Goal: Communication & Community: Ask a question

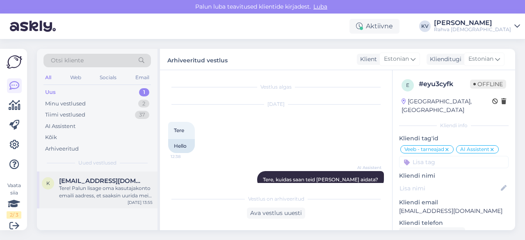
scroll to position [294, 0]
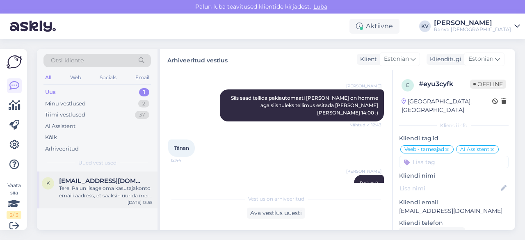
click at [91, 188] on div "Tere! Palun lisage oma kasutajakonto emaili aadress, et saaksin uurida meie poo…" at bounding box center [106, 192] width 94 height 15
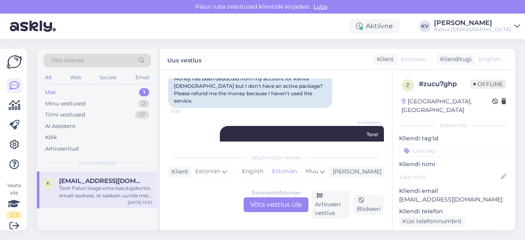
scroll to position [107, 0]
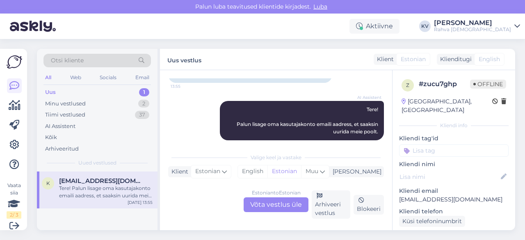
click at [433, 195] on p "[EMAIL_ADDRESS][DOMAIN_NAME]" at bounding box center [454, 199] width 110 height 9
copy p "[EMAIL_ADDRESS][DOMAIN_NAME]"
click at [273, 210] on div "Estonian to Estonian Võta vestlus üle" at bounding box center [276, 204] width 65 height 15
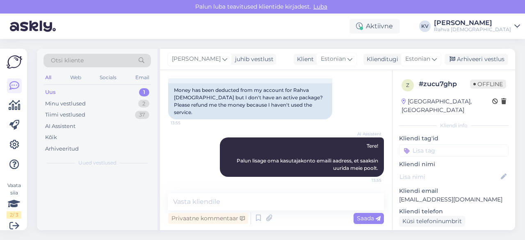
scroll to position [63, 0]
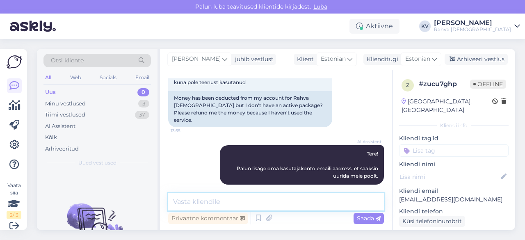
click at [230, 193] on textarea at bounding box center [276, 201] width 216 height 17
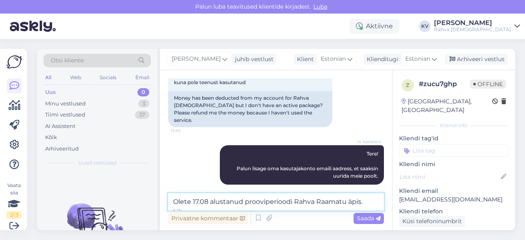
scroll to position [73, 0]
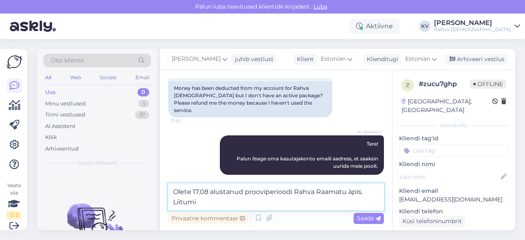
drag, startPoint x: 294, startPoint y: 194, endPoint x: 381, endPoint y: 198, distance: 86.6
click at [381, 198] on textarea "Olete 17.08 alustanud prooviperioodi Rahva Raamatu äpis. Liitumi" at bounding box center [276, 196] width 216 height 27
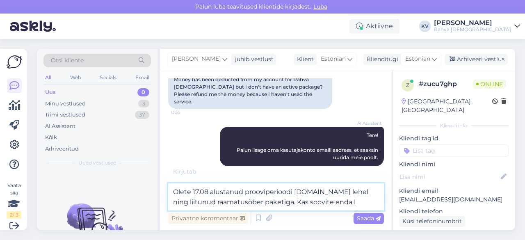
scroll to position [91, 0]
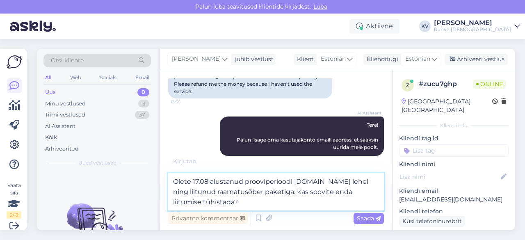
type textarea "Olete 17.08 alustanud prooviperioodi [DOMAIN_NAME] lehel ning liitunud raamatus…"
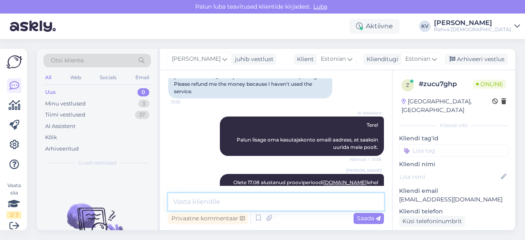
scroll to position [113, 0]
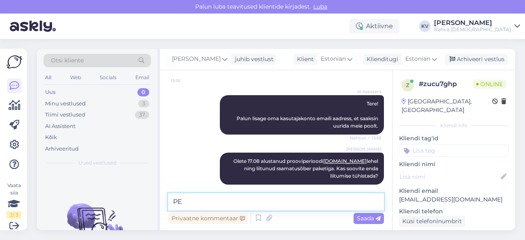
type textarea "P"
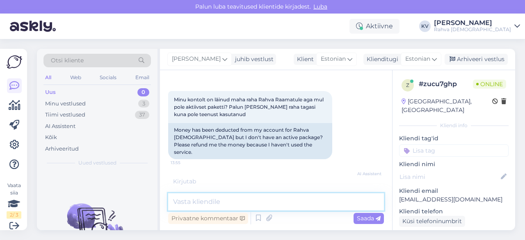
scroll to position [121, 0]
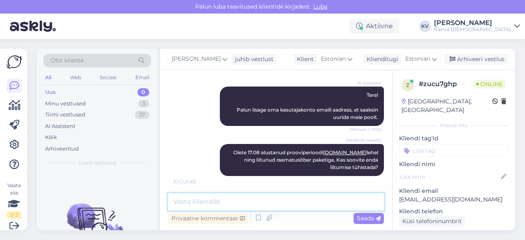
click at [199, 197] on textarea at bounding box center [276, 201] width 216 height 17
paste textarea "[EMAIL_ADDRESS][DOMAIN_NAME]"
type textarea "Liitumine on tehtud e-mailiga [EMAIL_ADDRESS][DOMAIN_NAME]."
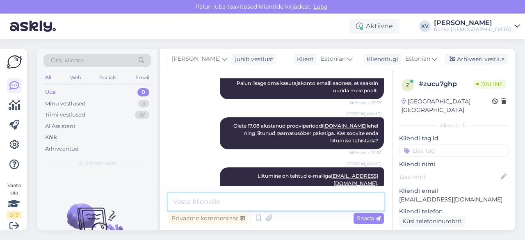
scroll to position [157, 0]
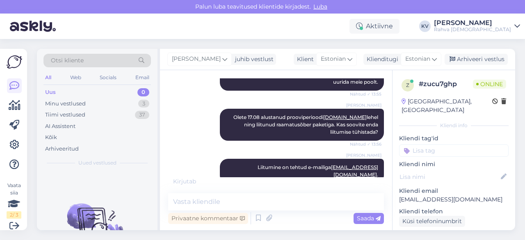
click at [459, 144] on input at bounding box center [454, 150] width 110 height 12
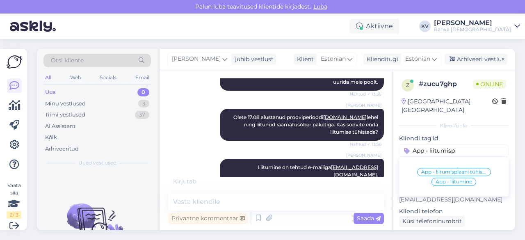
scroll to position [148, 0]
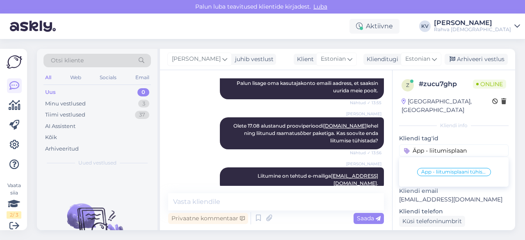
type input "Äpp - liitumisplaan"
click at [454, 169] on span "Äpp - liitumisplaani tühistamine" at bounding box center [454, 171] width 66 height 5
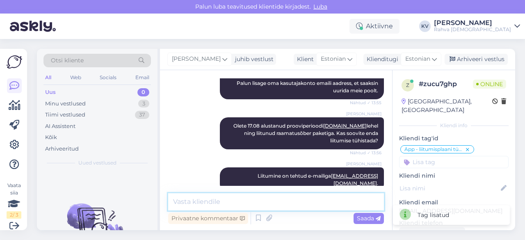
click at [284, 204] on textarea at bounding box center [276, 201] width 216 height 17
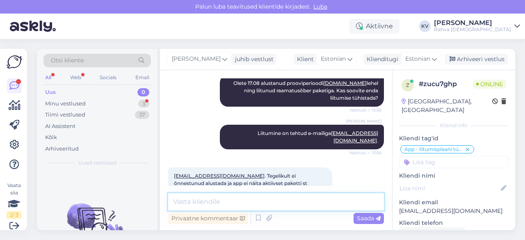
click at [285, 199] on textarea at bounding box center [276, 201] width 216 height 17
click at [288, 199] on textarea at bounding box center [276, 201] width 216 height 17
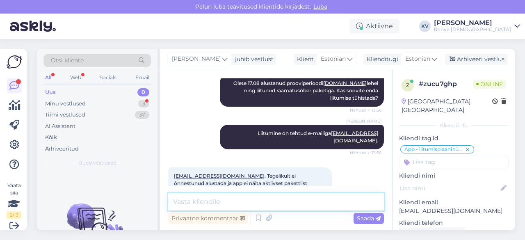
type textarea "e"
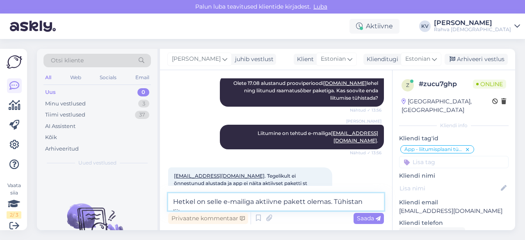
scroll to position [199, 0]
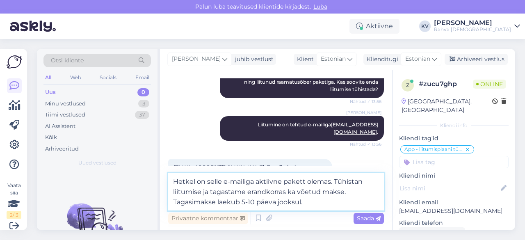
type textarea "Hetkel on selle e-mailiga aktiivne pakett olemas. Tühistan liitumise ja tagasta…"
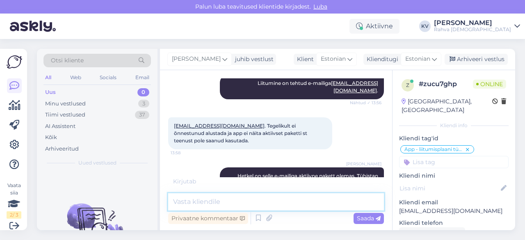
scroll to position [249, 0]
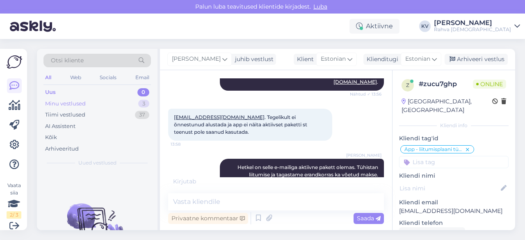
click at [122, 99] on div "Minu vestlused 3" at bounding box center [97, 103] width 108 height 11
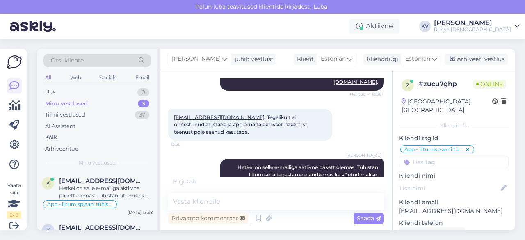
scroll to position [241, 0]
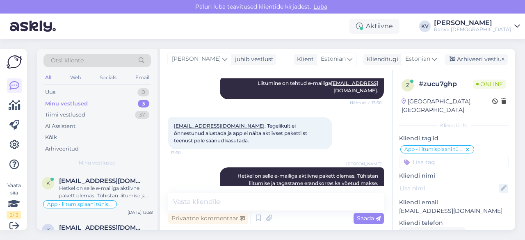
click at [501, 184] on icon at bounding box center [503, 188] width 9 height 9
type input "[PERSON_NAME]"
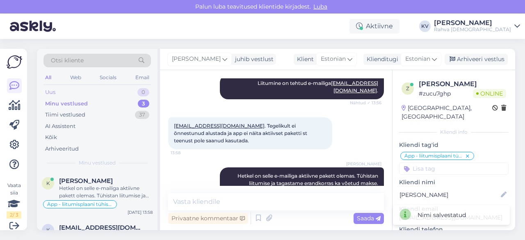
click at [83, 94] on div "Uus 0" at bounding box center [97, 92] width 108 height 11
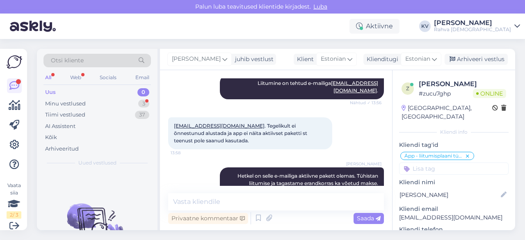
scroll to position [284, 0]
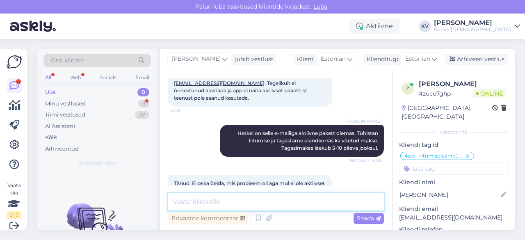
click at [217, 199] on textarea at bounding box center [276, 201] width 216 height 17
click at [232, 203] on textarea at bounding box center [276, 201] width 216 height 17
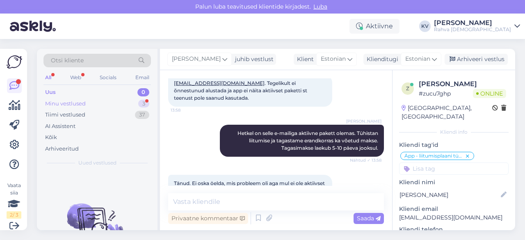
click at [64, 101] on div "Minu vestlused" at bounding box center [65, 104] width 41 height 8
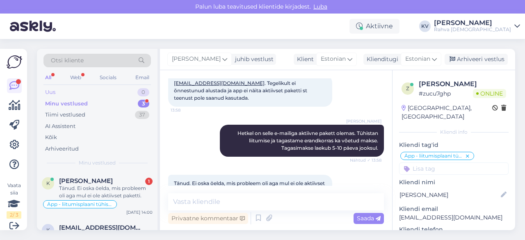
click at [112, 95] on div "Uus 0" at bounding box center [97, 92] width 108 height 11
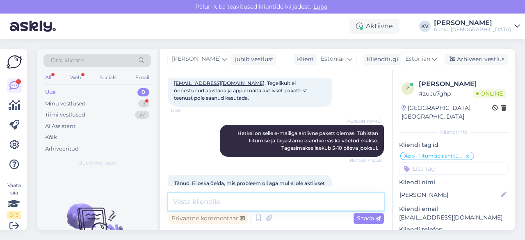
click at [204, 200] on textarea at bounding box center [276, 201] width 216 height 17
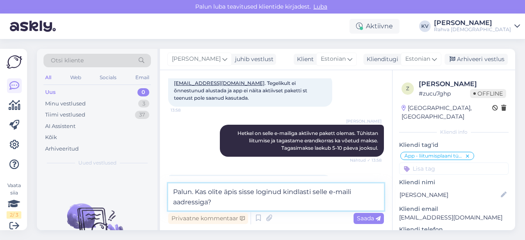
type textarea "Palun. Kas olite äpis sisse loginud kindlasti selle e-maili aadressiga?"
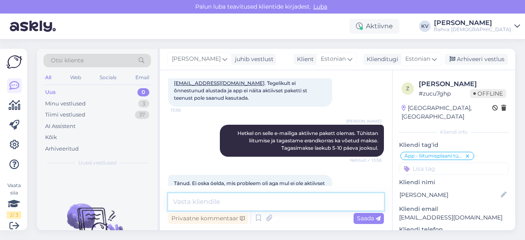
scroll to position [326, 0]
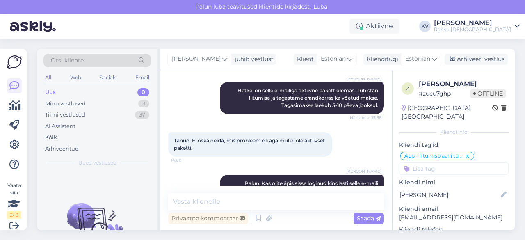
click at [495, 65] on div "[PERSON_NAME] juhib vestlust Klient [DEMOGRAPHIC_DATA] Klienditugi [DEMOGRAPHIC…" at bounding box center [337, 59] width 355 height 21
click at [490, 63] on div "Arhiveeri vestlus" at bounding box center [476, 59] width 63 height 11
